Goal: Transaction & Acquisition: Purchase product/service

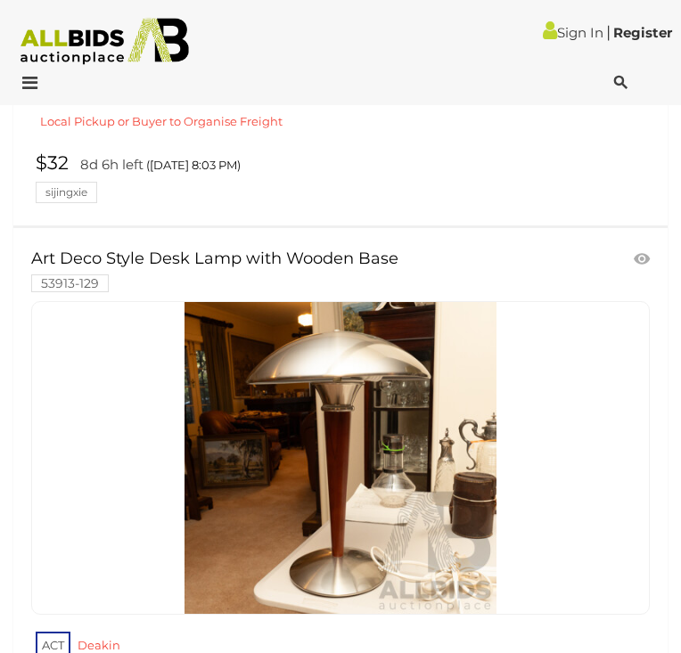
scroll to position [4432, 0]
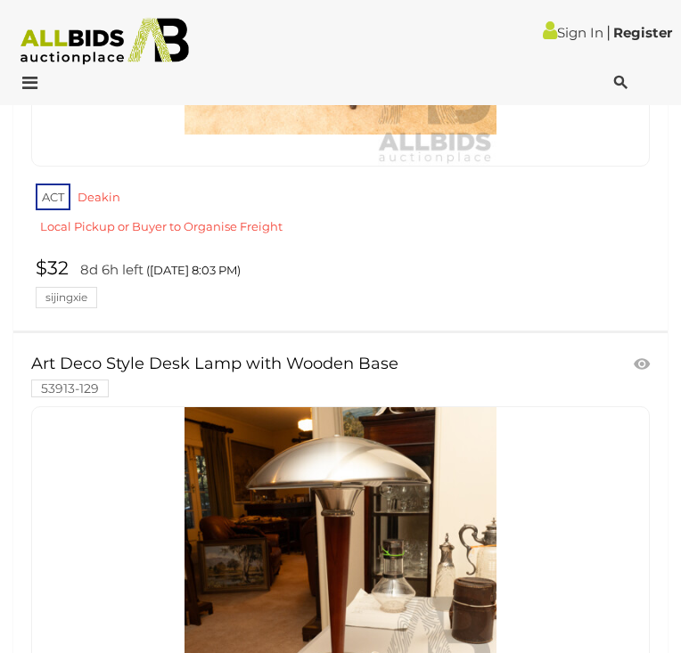
click at [614, 85] on icon at bounding box center [620, 83] width 13 height 18
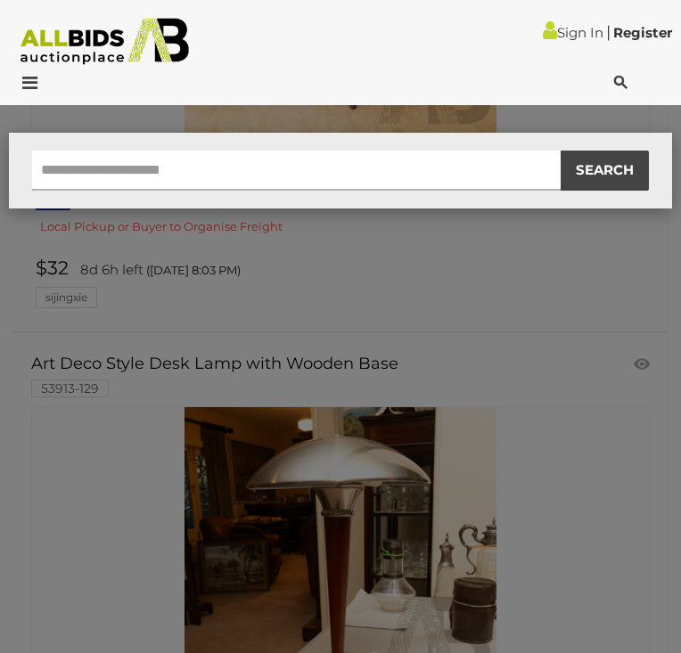
click at [436, 168] on input "text" at bounding box center [296, 171] width 528 height 40
type input "********"
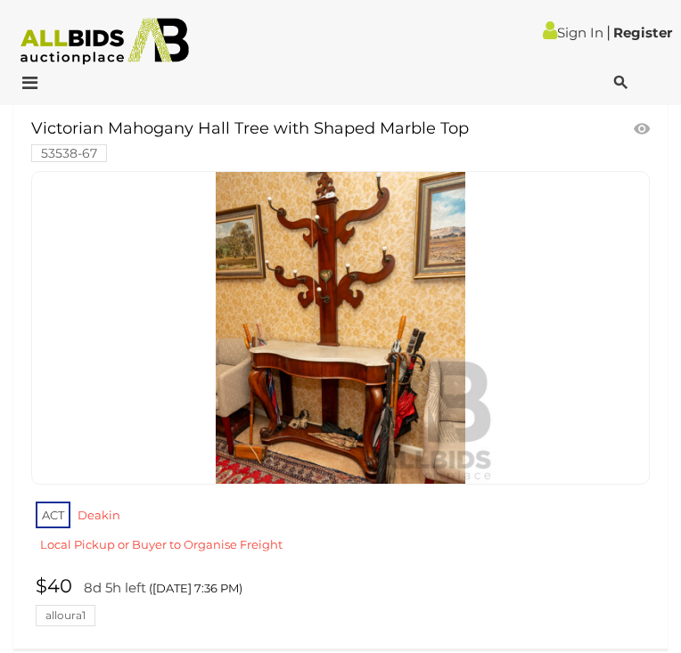
scroll to position [11343, 0]
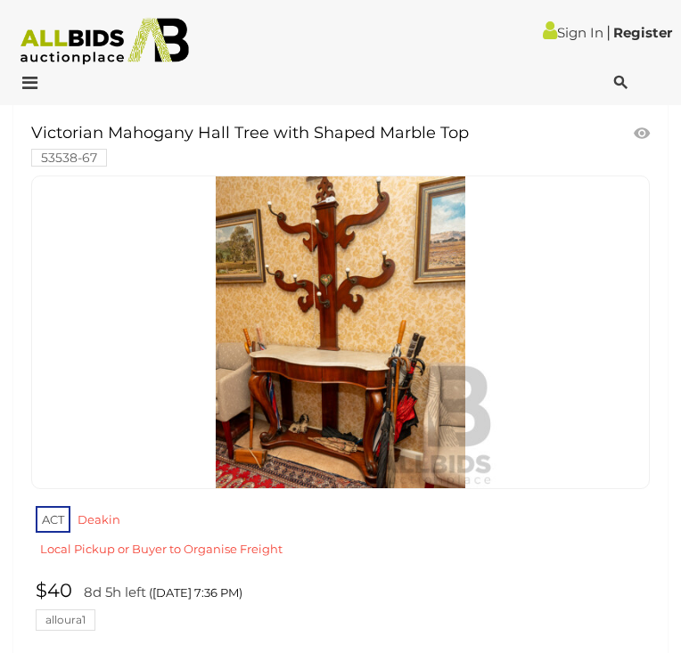
click at [348, 378] on img at bounding box center [340, 332] width 312 height 312
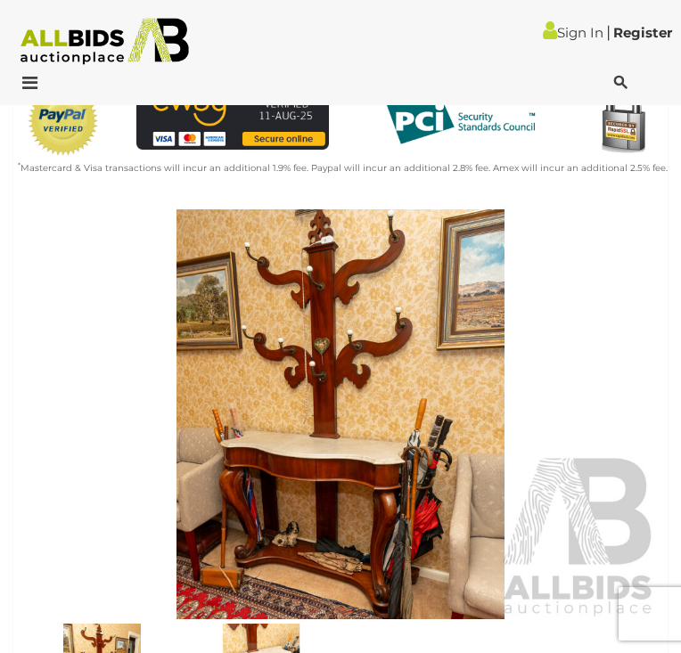
scroll to position [586, 0]
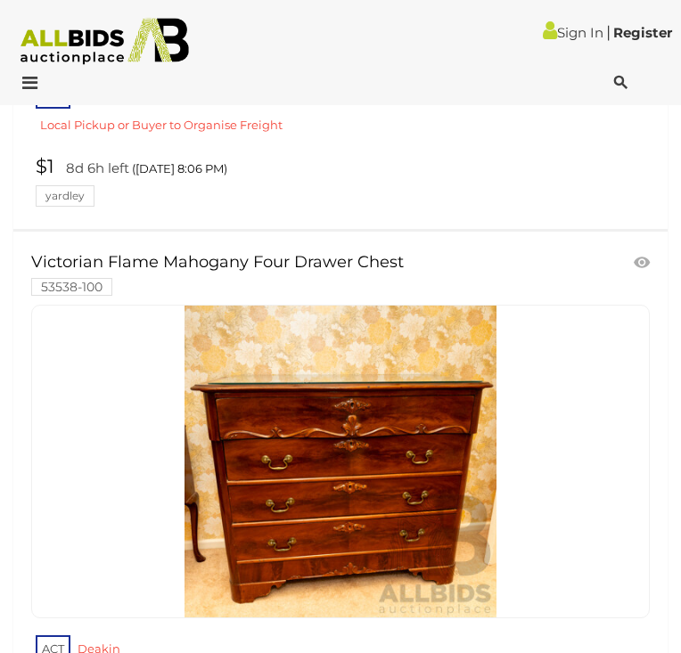
scroll to position [15086, 0]
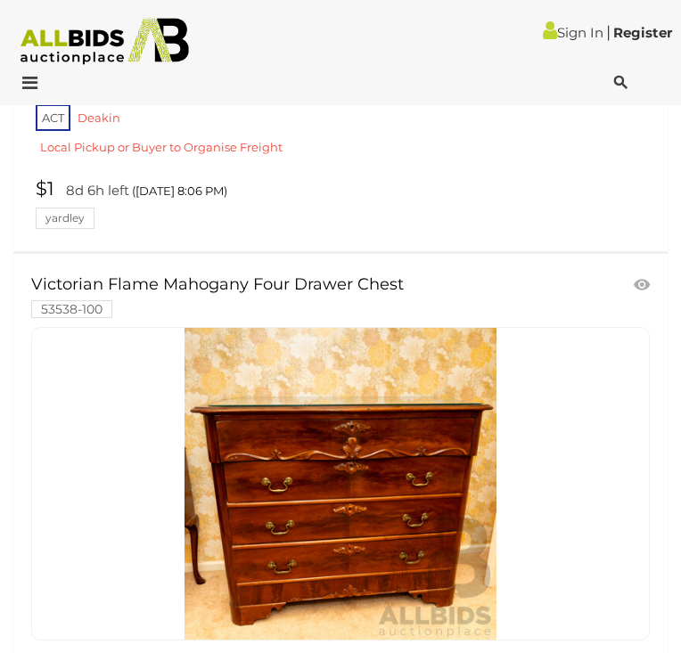
click at [624, 83] on icon at bounding box center [620, 83] width 13 height 18
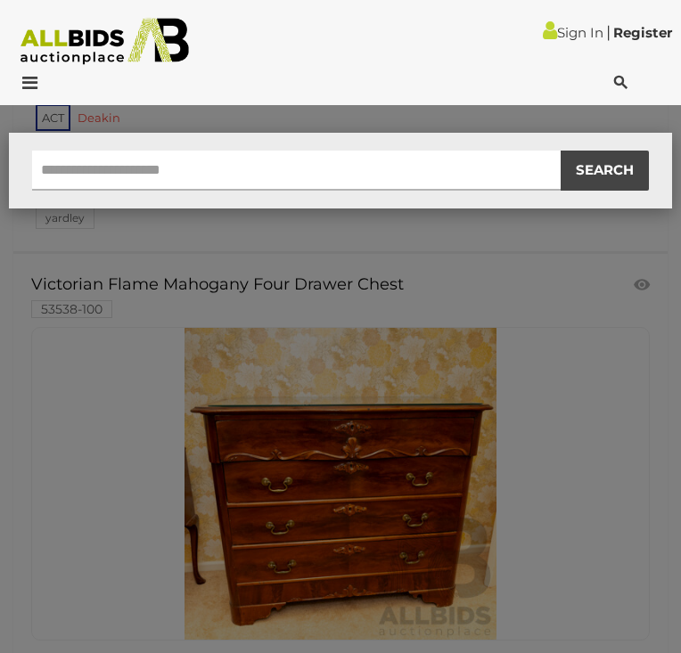
click at [510, 154] on input "text" at bounding box center [296, 171] width 528 height 40
type input "****"
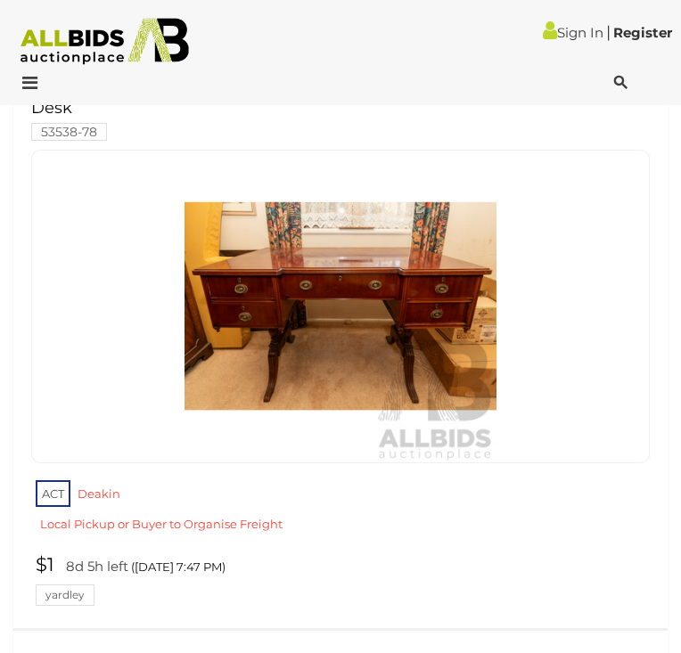
scroll to position [3543, 0]
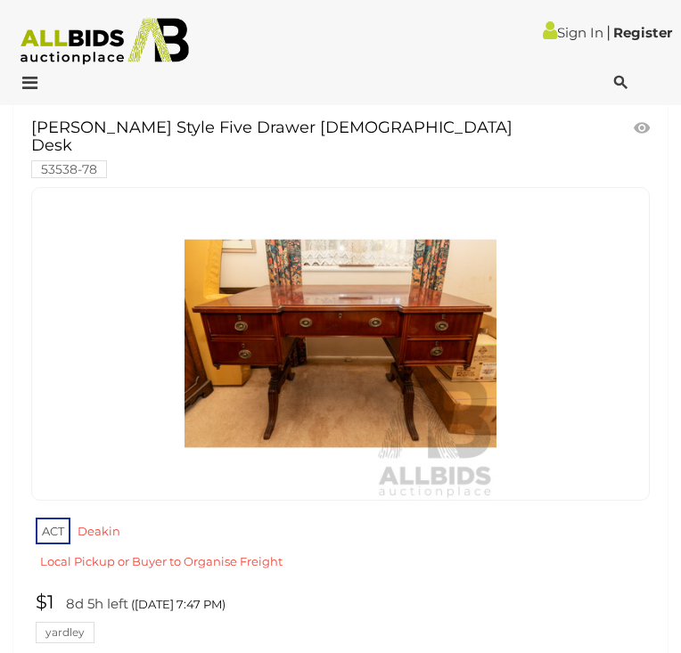
click at [360, 246] on link at bounding box center [340, 344] width 619 height 314
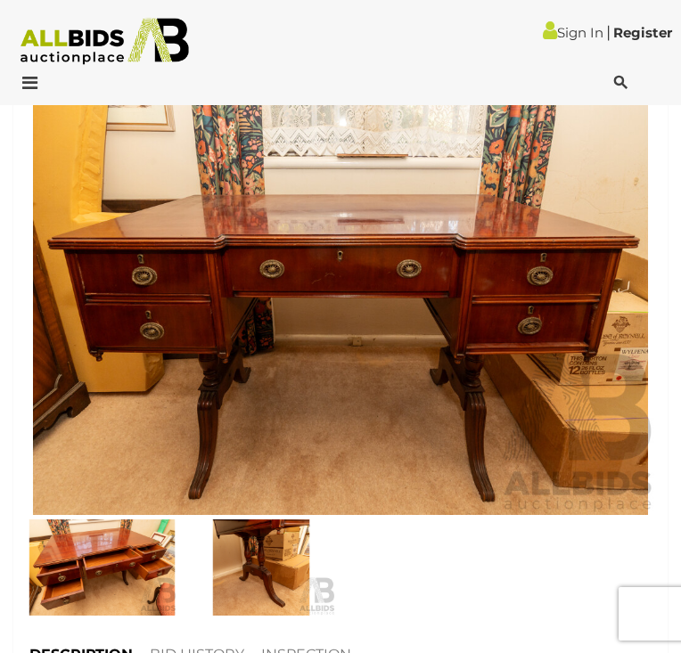
scroll to position [712, 0]
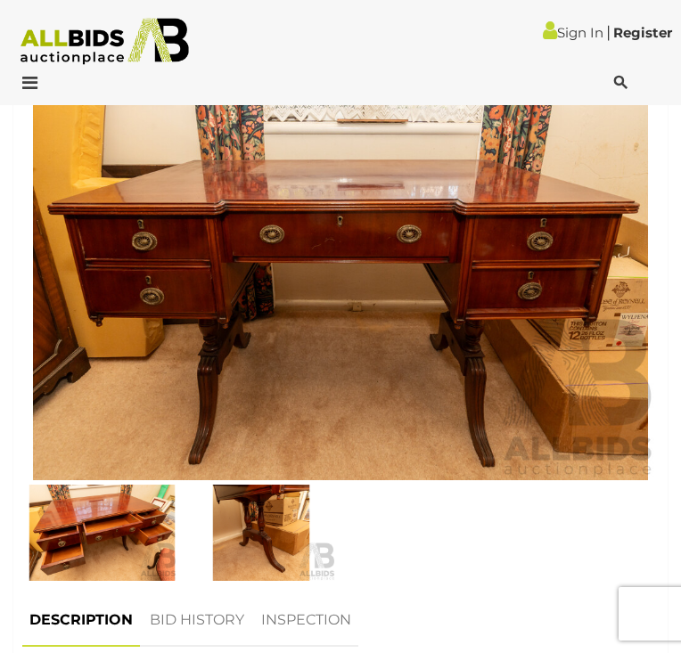
click at [462, 337] on img at bounding box center [340, 275] width 636 height 410
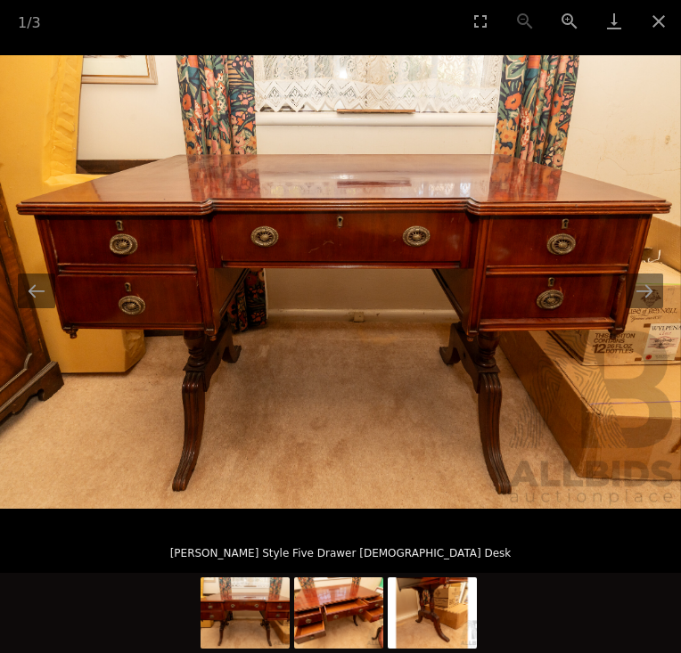
click at [406, 228] on img at bounding box center [340, 282] width 681 height 454
click at [660, 25] on button "Close gallery" at bounding box center [658, 21] width 45 height 42
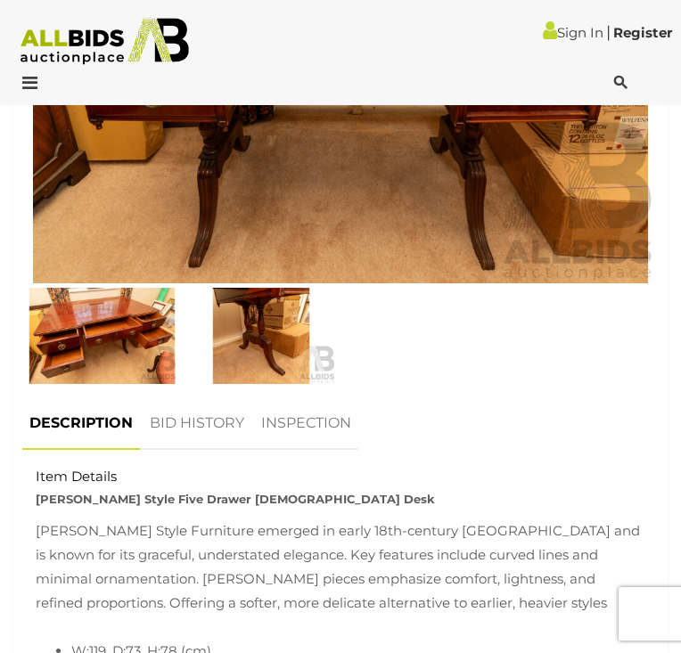
scroll to position [897, 0]
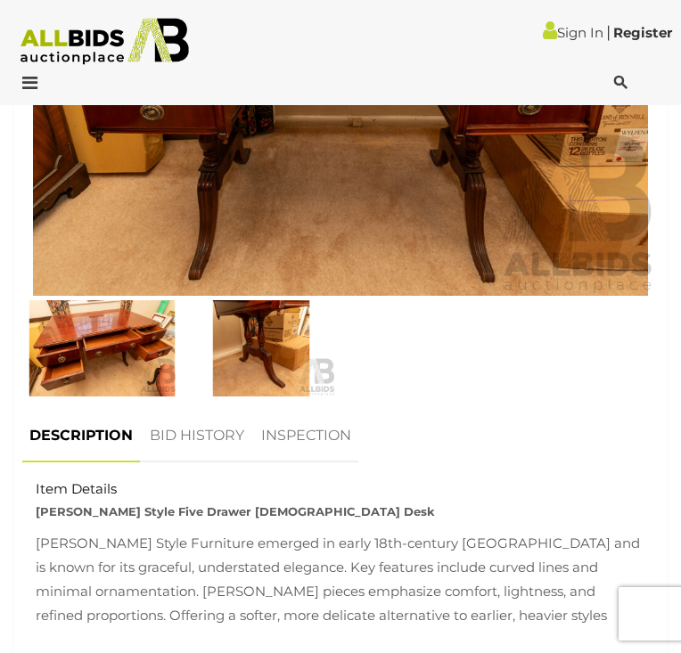
click at [242, 319] on img at bounding box center [261, 348] width 151 height 97
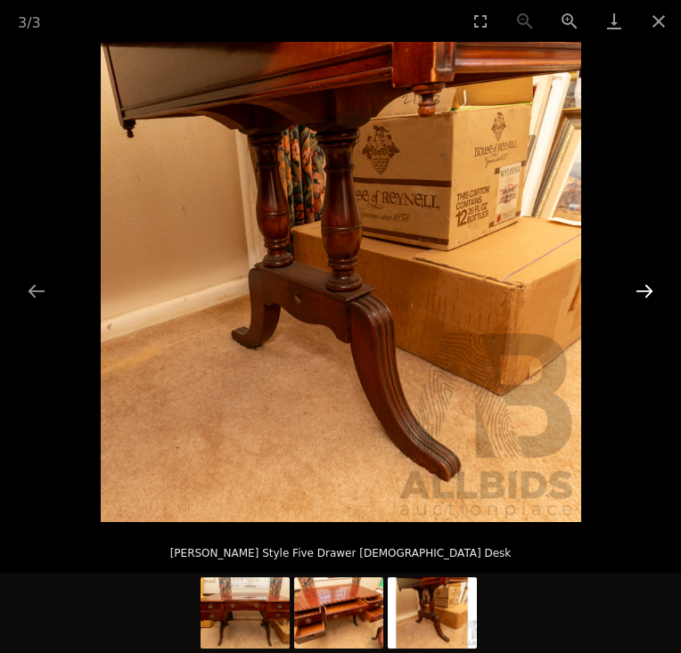
click at [655, 302] on button "Next slide" at bounding box center [644, 291] width 37 height 35
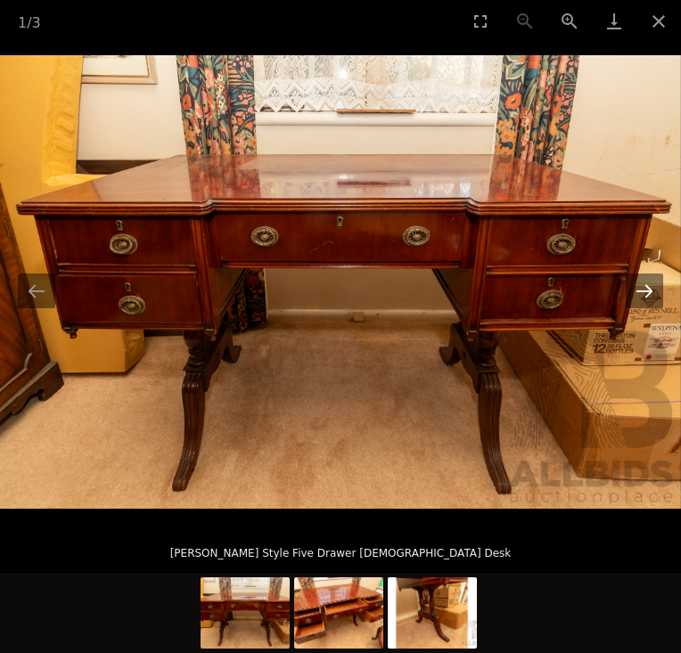
click at [655, 302] on button "Next slide" at bounding box center [644, 291] width 37 height 35
